Goal: Task Accomplishment & Management: Complete application form

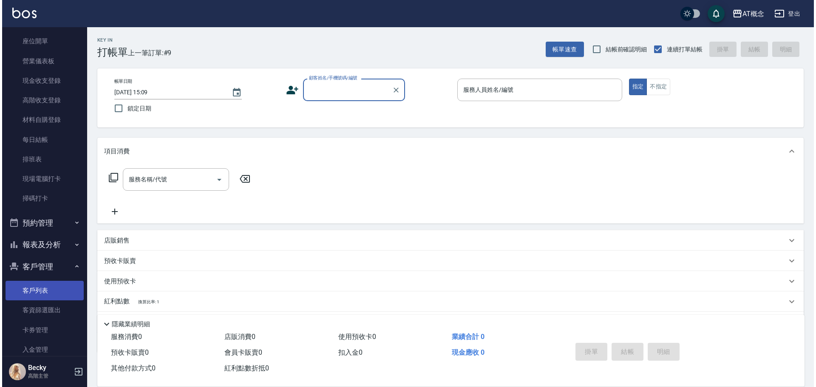
scroll to position [85, 0]
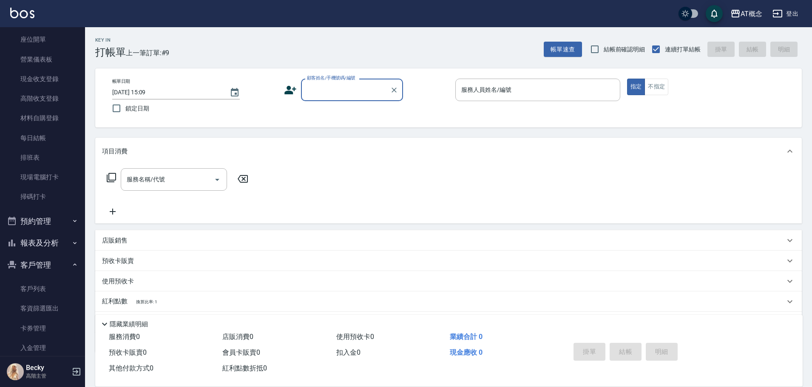
click at [46, 266] on button "客戶管理" at bounding box center [42, 265] width 78 height 22
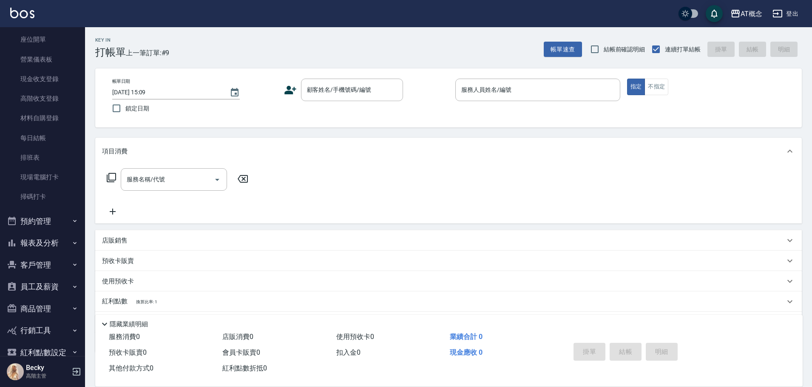
click at [45, 285] on button "員工及薪資" at bounding box center [42, 287] width 78 height 22
click at [47, 266] on button "客戶管理" at bounding box center [42, 265] width 78 height 22
click at [57, 286] on link "客戶列表" at bounding box center [42, 289] width 78 height 20
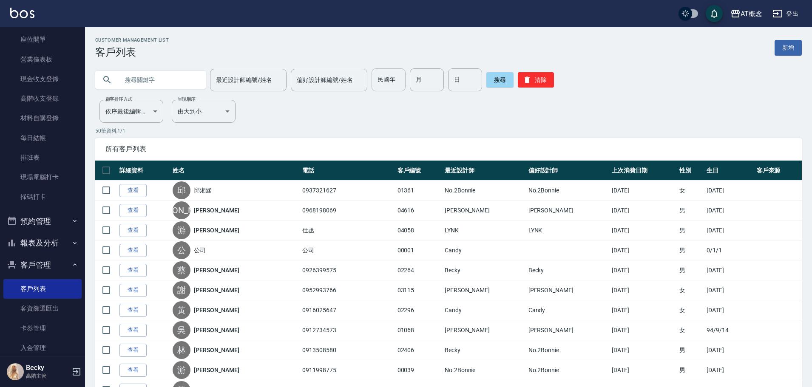
click at [388, 81] on input "民國年" at bounding box center [388, 79] width 34 height 23
type input "68"
type input "08"
type input "30"
